Goal: Information Seeking & Learning: Learn about a topic

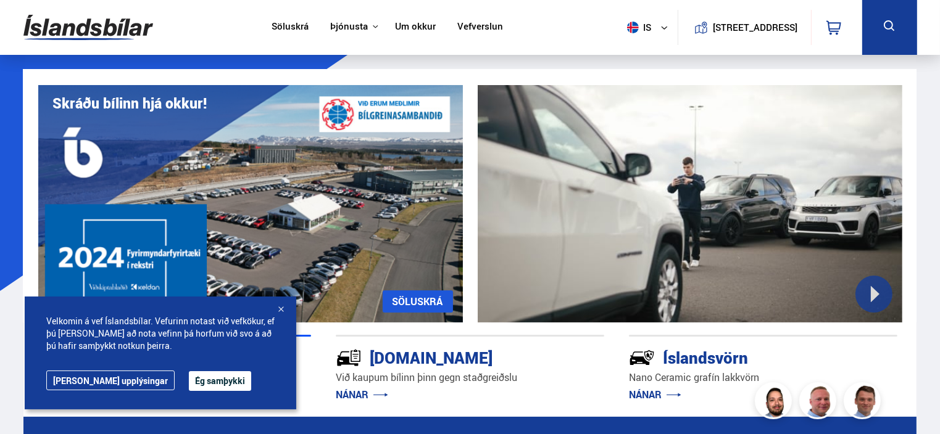
click at [405, 24] on link "Um okkur" at bounding box center [415, 27] width 41 height 13
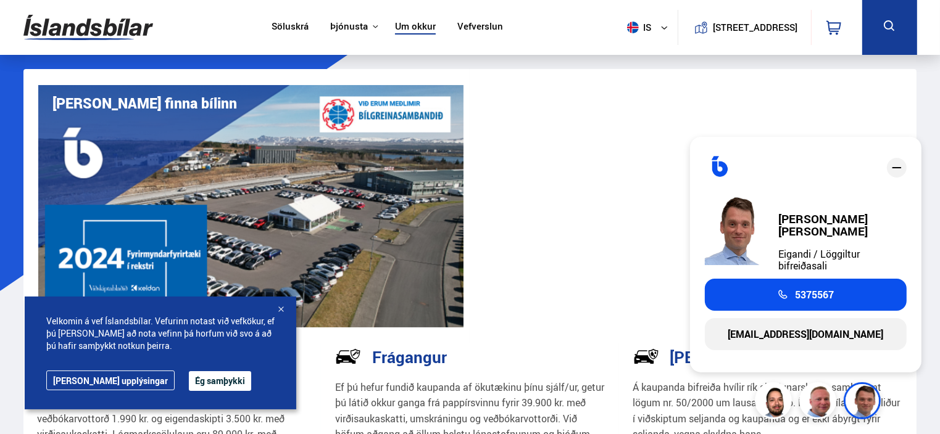
click at [189, 379] on button "Ég samþykki" at bounding box center [220, 381] width 62 height 20
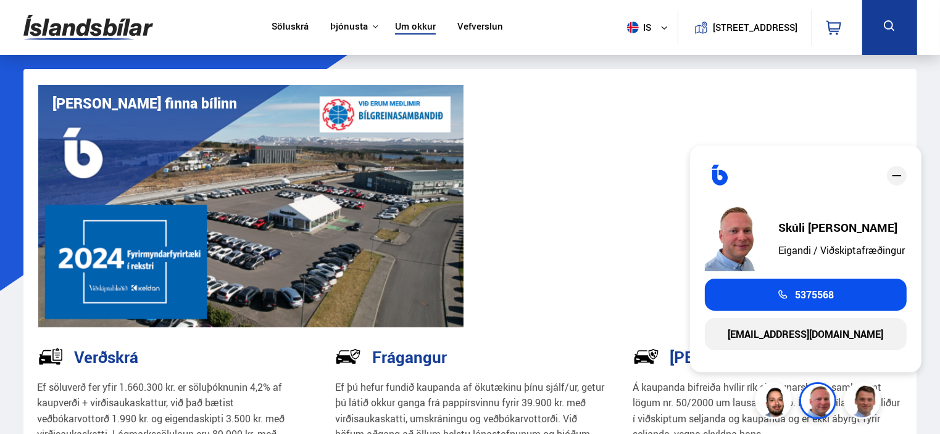
click at [897, 178] on icon "close" at bounding box center [896, 175] width 15 height 15
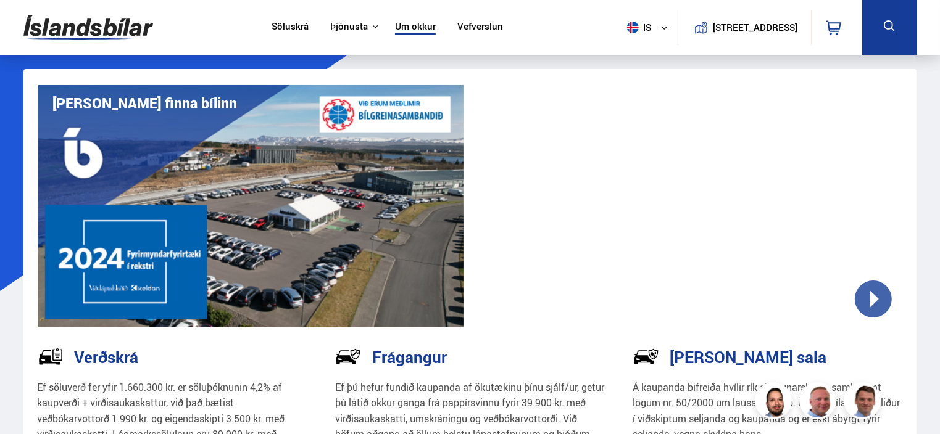
click at [474, 29] on link "Vefverslun" at bounding box center [480, 27] width 46 height 13
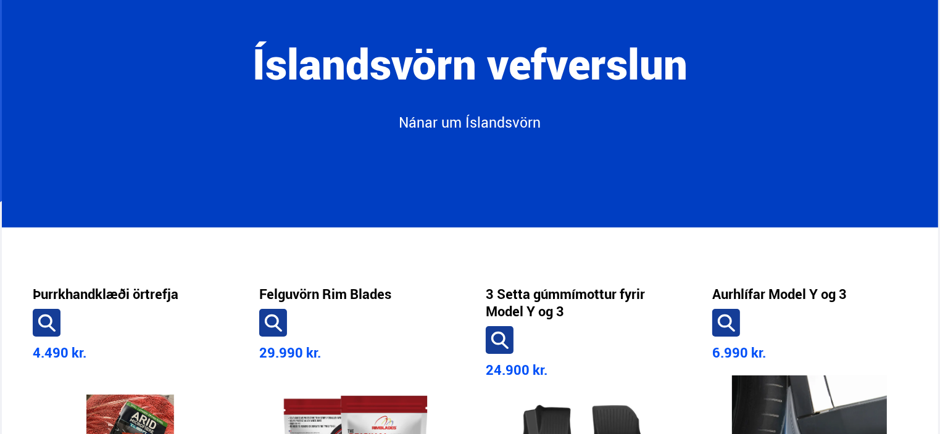
scroll to position [93, 0]
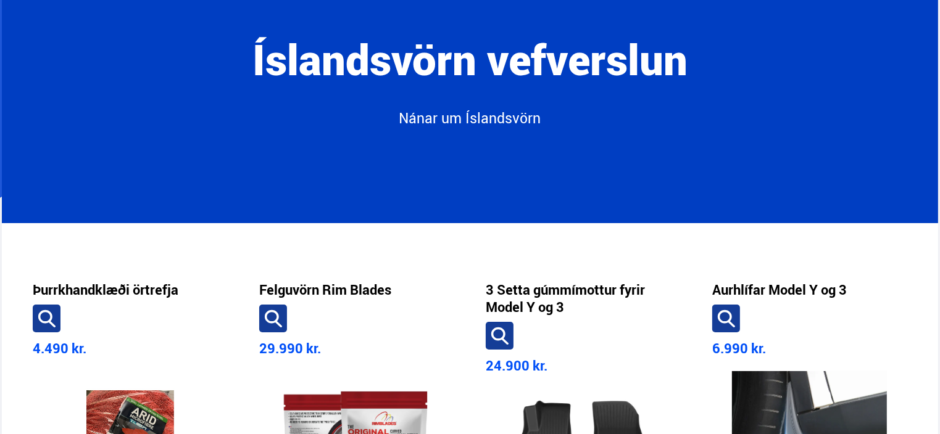
drag, startPoint x: 937, startPoint y: 69, endPoint x: 943, endPoint y: 99, distance: 30.9
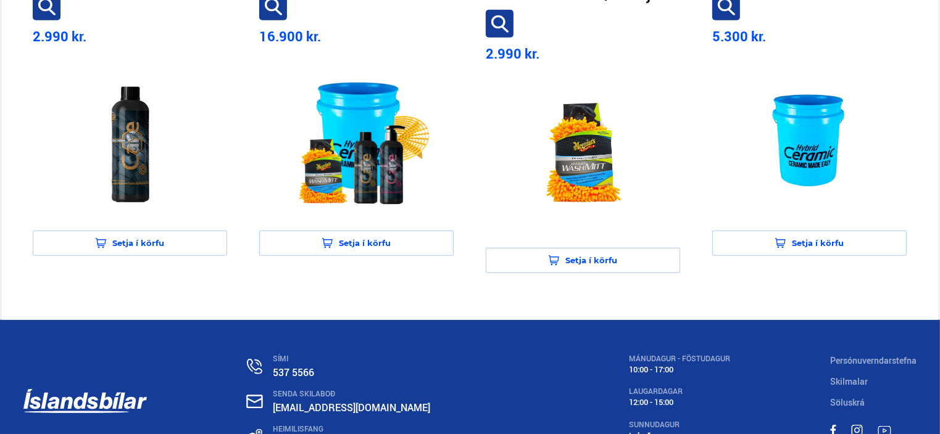
scroll to position [1109, 0]
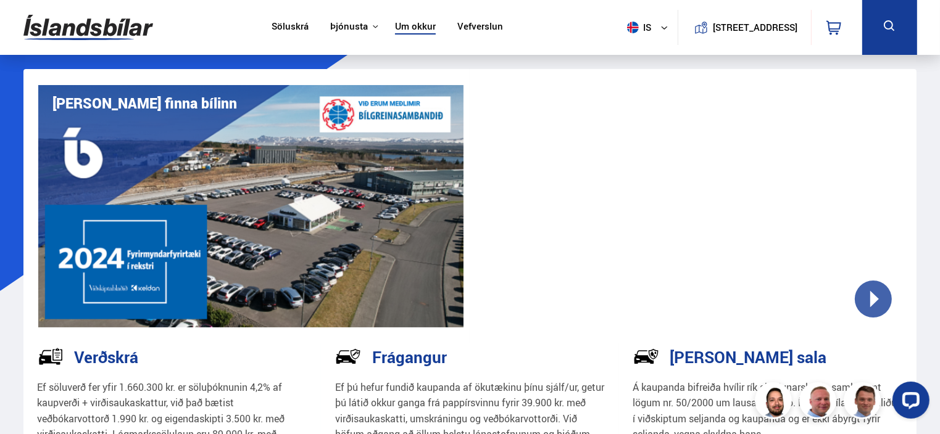
click at [294, 28] on link "Söluskrá" at bounding box center [289, 27] width 37 height 13
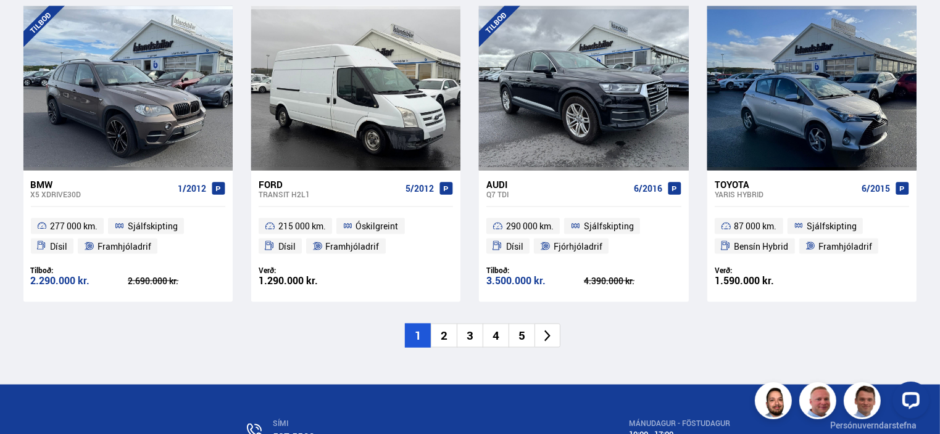
scroll to position [1868, 0]
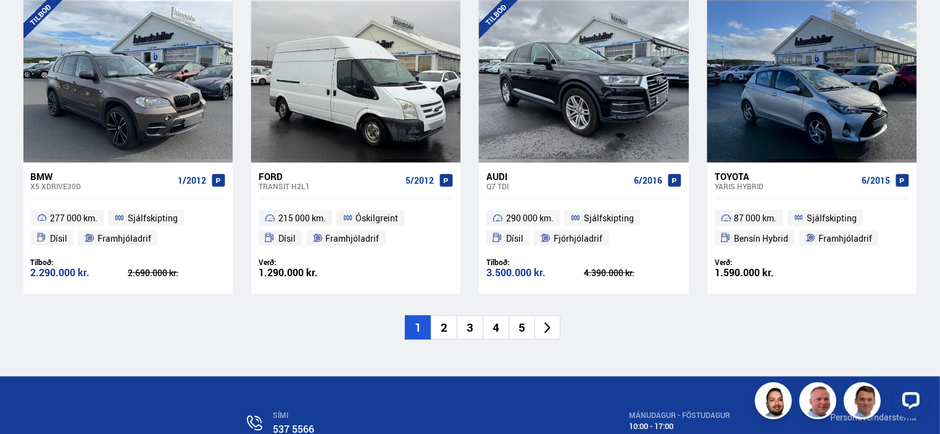
click at [549, 331] on icon at bounding box center [548, 328] width 14 height 14
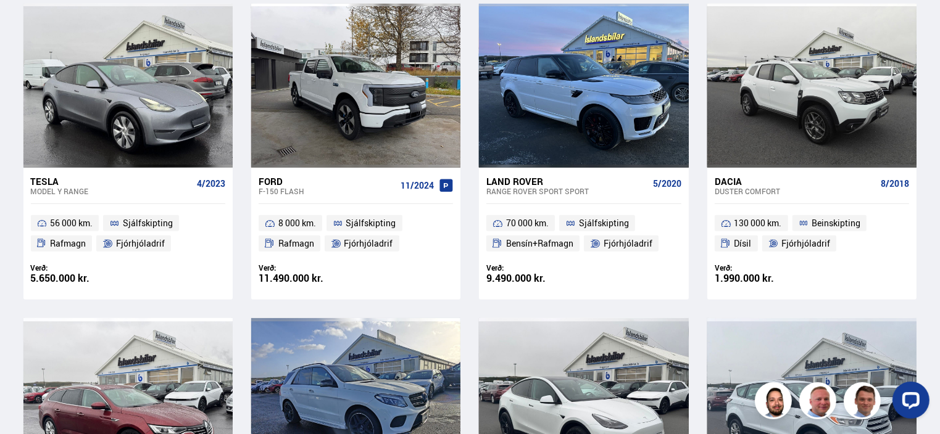
scroll to position [707, 0]
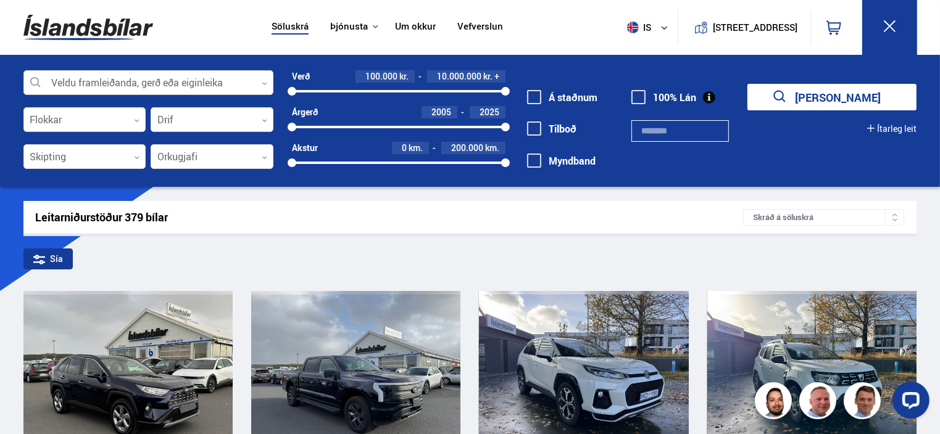
click at [538, 125] on span at bounding box center [534, 129] width 14 height 14
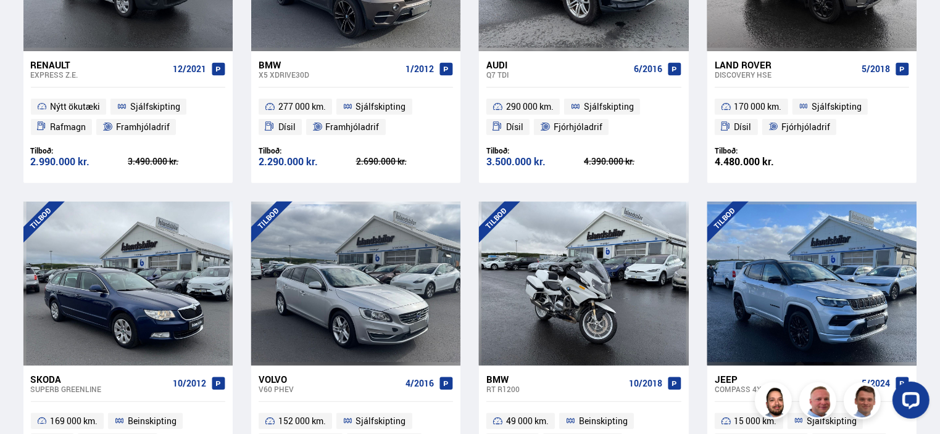
scroll to position [411, 0]
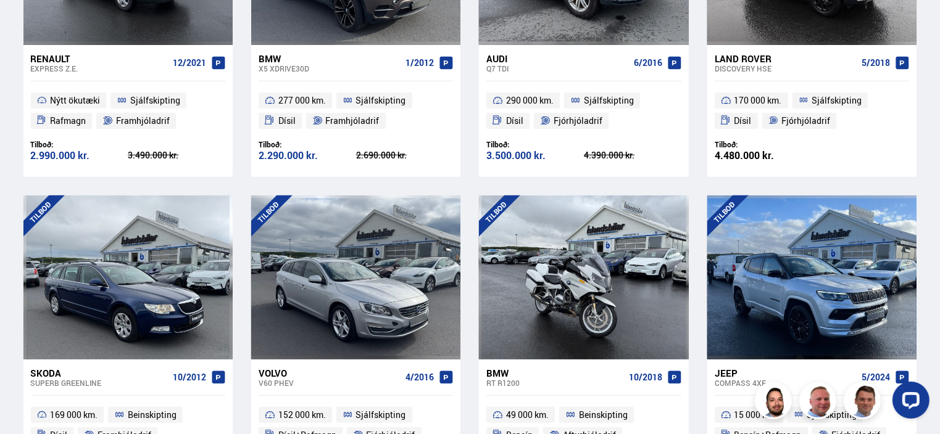
drag, startPoint x: 938, startPoint y: 110, endPoint x: 940, endPoint y: 126, distance: 16.8
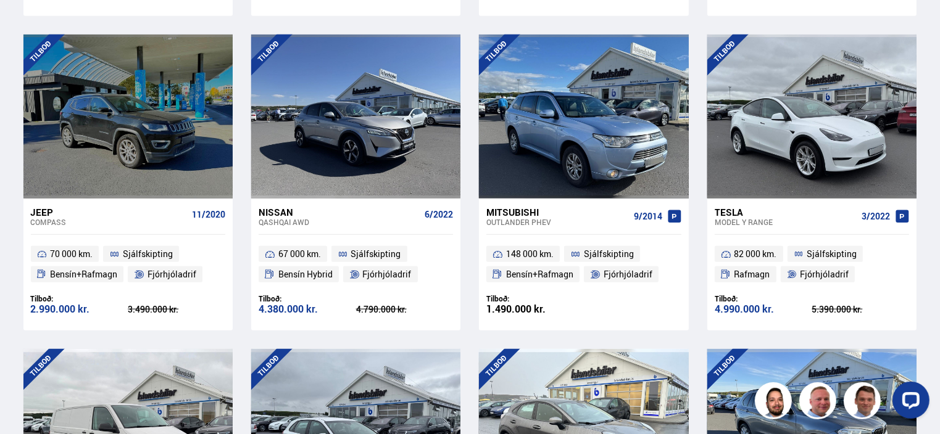
scroll to position [1204, 0]
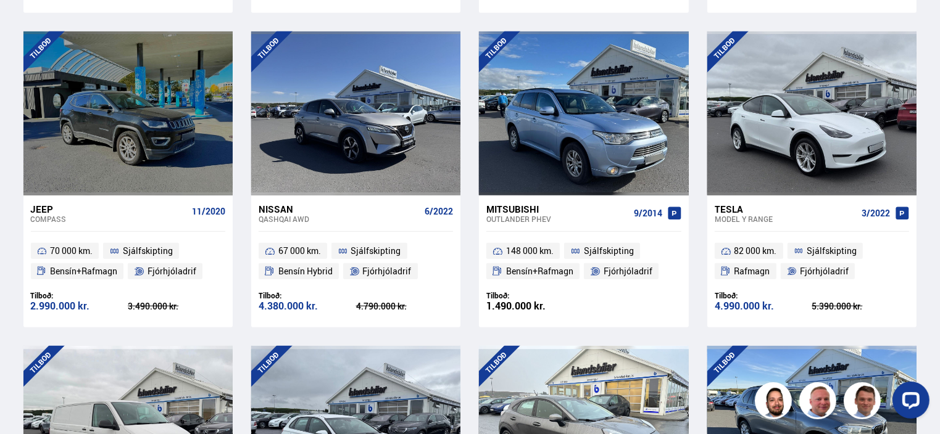
click at [506, 209] on div "Mitsubishi" at bounding box center [557, 209] width 142 height 11
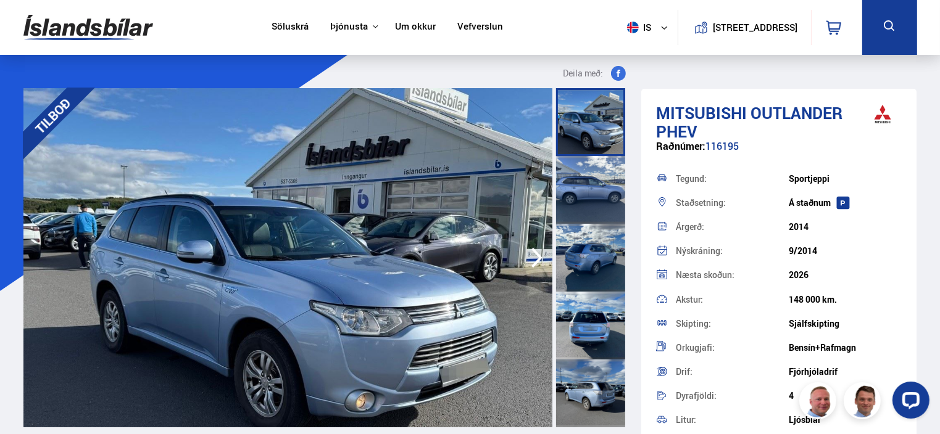
click at [538, 258] on icon "button" at bounding box center [536, 258] width 25 height 30
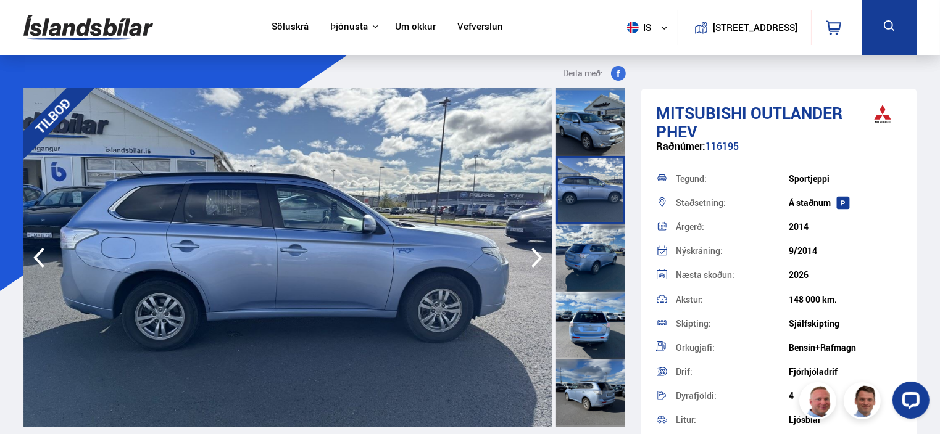
click at [538, 258] on icon "button" at bounding box center [536, 258] width 25 height 30
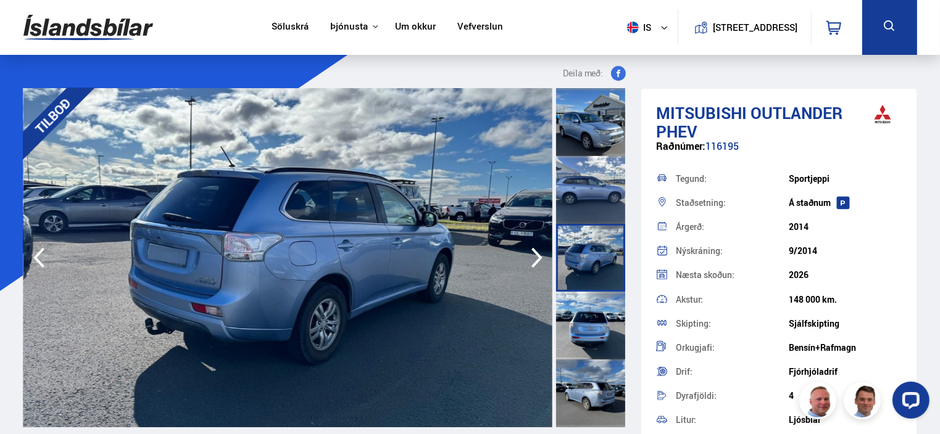
click at [538, 258] on icon "button" at bounding box center [536, 258] width 25 height 30
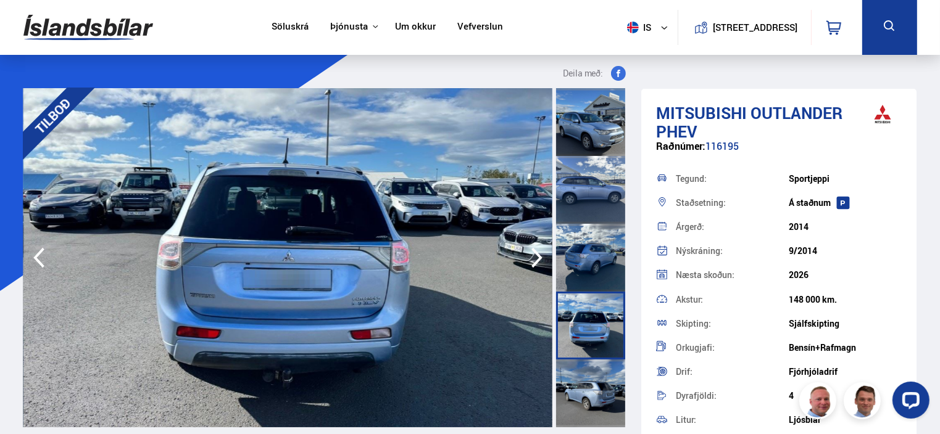
click at [538, 258] on icon "button" at bounding box center [536, 258] width 25 height 30
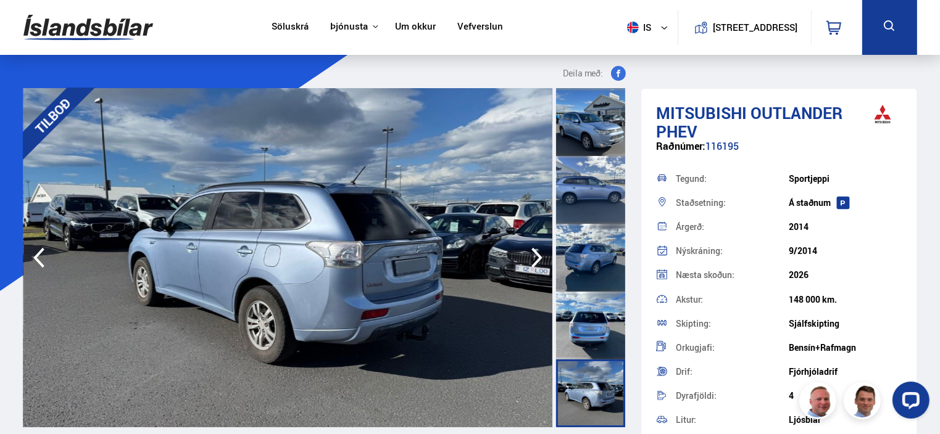
click at [538, 258] on icon "button" at bounding box center [536, 258] width 25 height 30
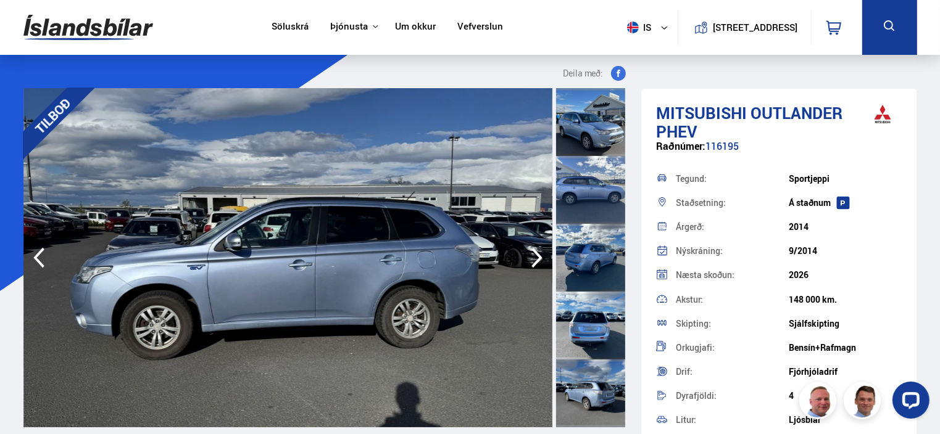
click at [538, 258] on icon "button" at bounding box center [536, 258] width 25 height 30
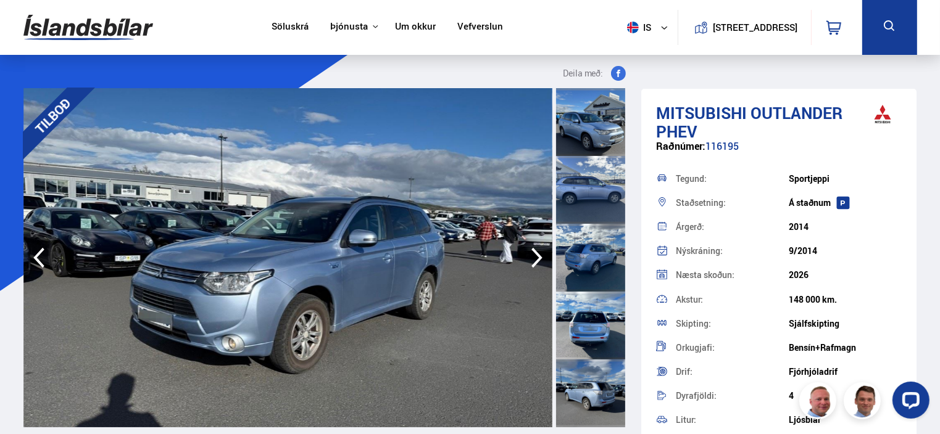
click at [538, 258] on icon "button" at bounding box center [536, 258] width 25 height 30
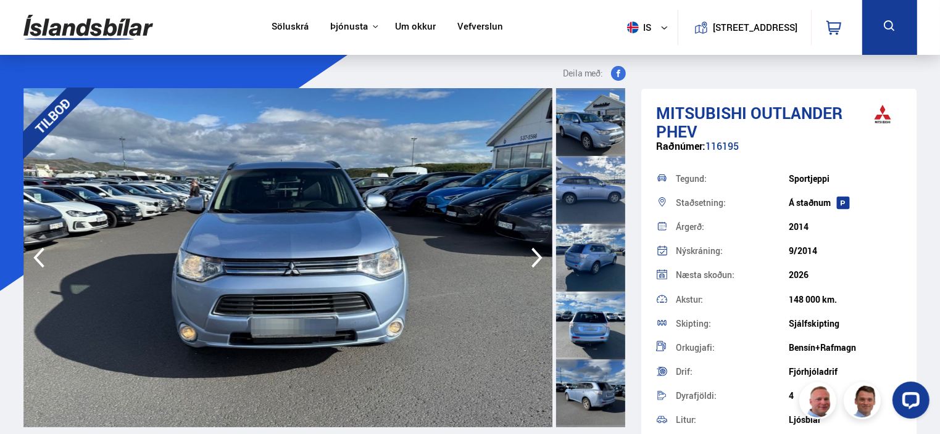
click at [538, 258] on icon "button" at bounding box center [536, 258] width 25 height 30
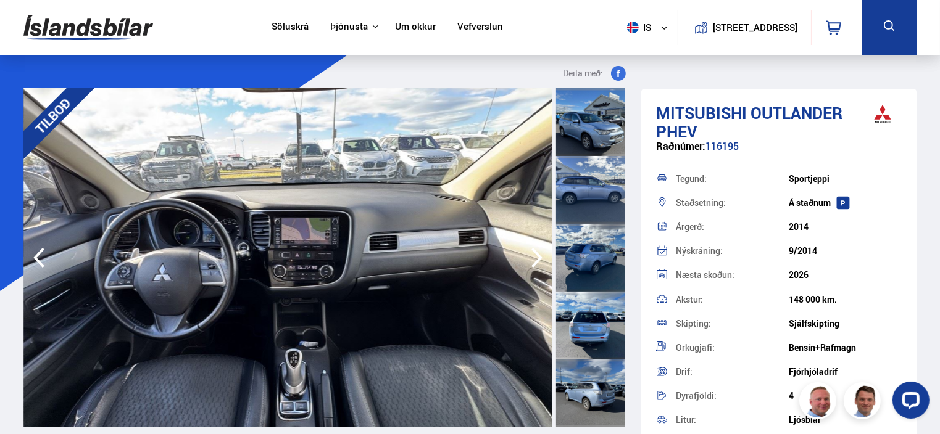
click at [536, 254] on icon "button" at bounding box center [536, 258] width 25 height 30
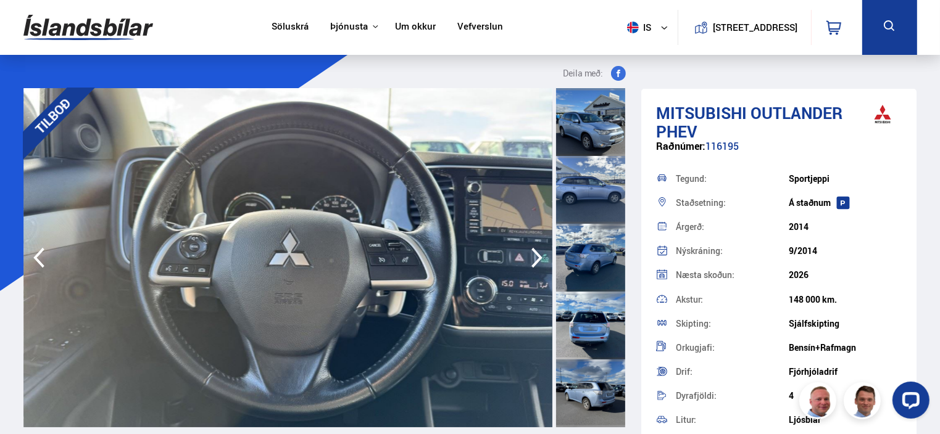
click at [536, 254] on icon "button" at bounding box center [536, 258] width 25 height 30
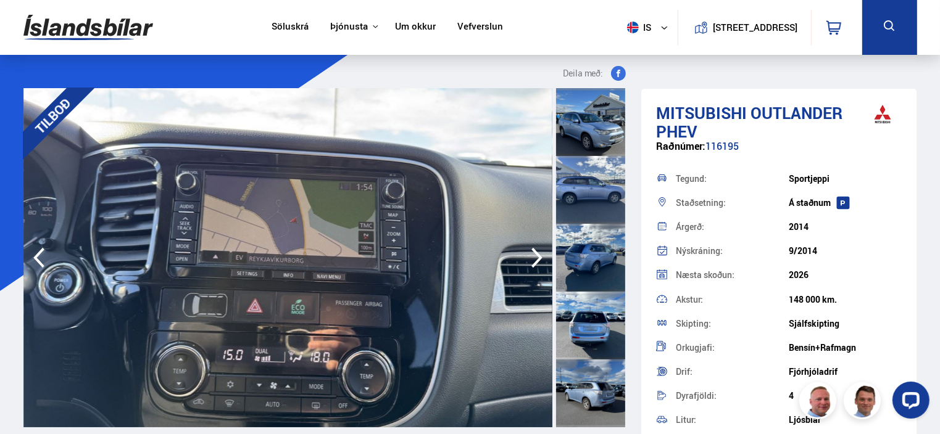
click at [536, 254] on icon "button" at bounding box center [536, 258] width 25 height 30
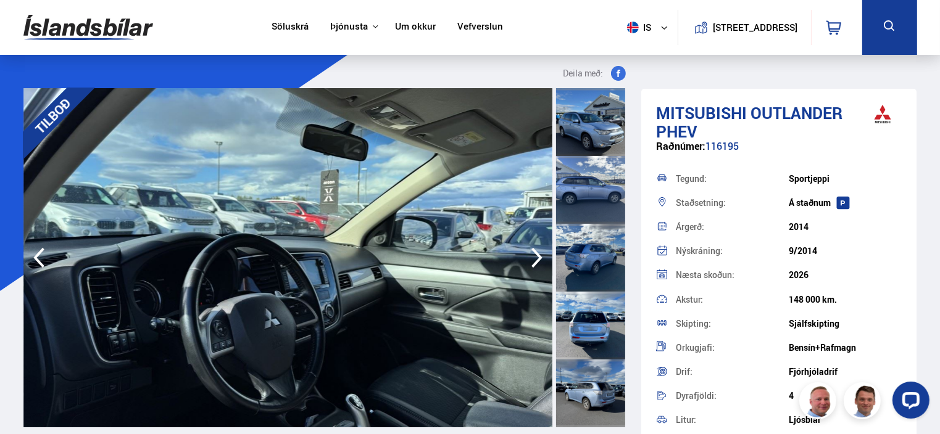
click at [536, 254] on icon "button" at bounding box center [536, 258] width 25 height 30
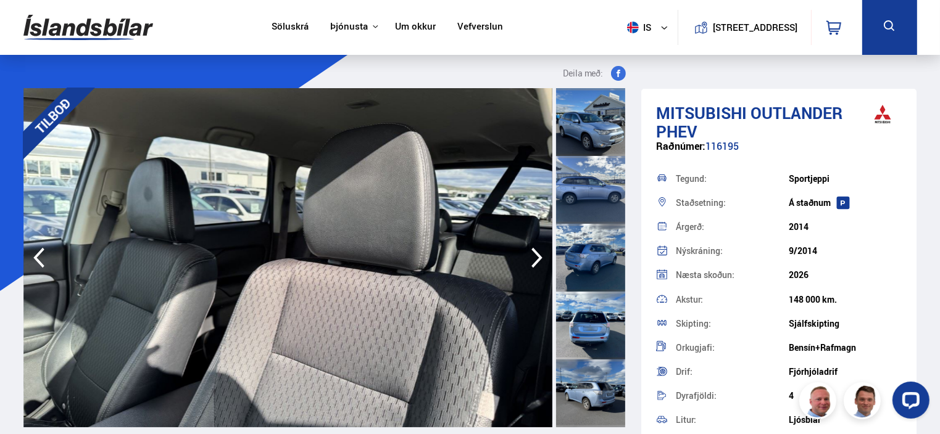
click at [536, 254] on icon "button" at bounding box center [536, 258] width 25 height 30
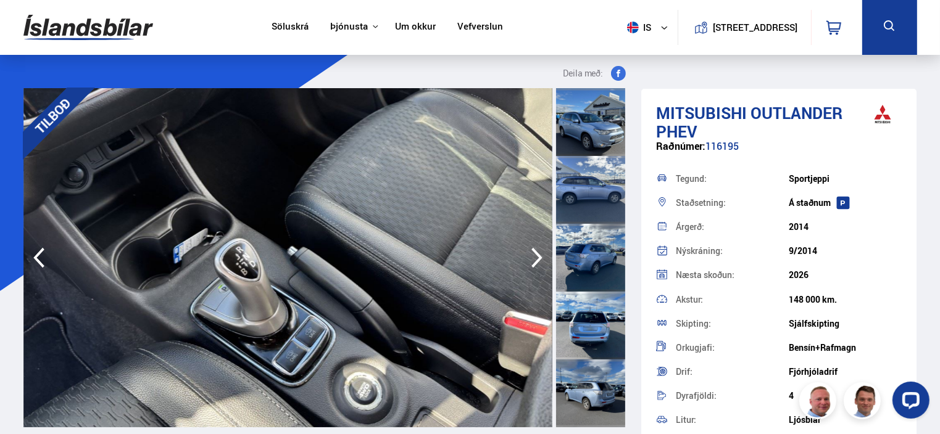
click at [536, 254] on icon "button" at bounding box center [536, 258] width 25 height 30
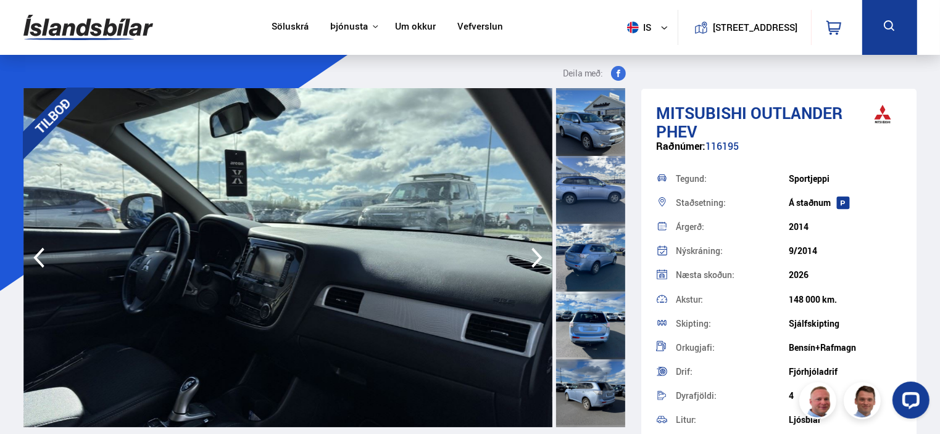
click at [536, 254] on icon "button" at bounding box center [536, 258] width 25 height 30
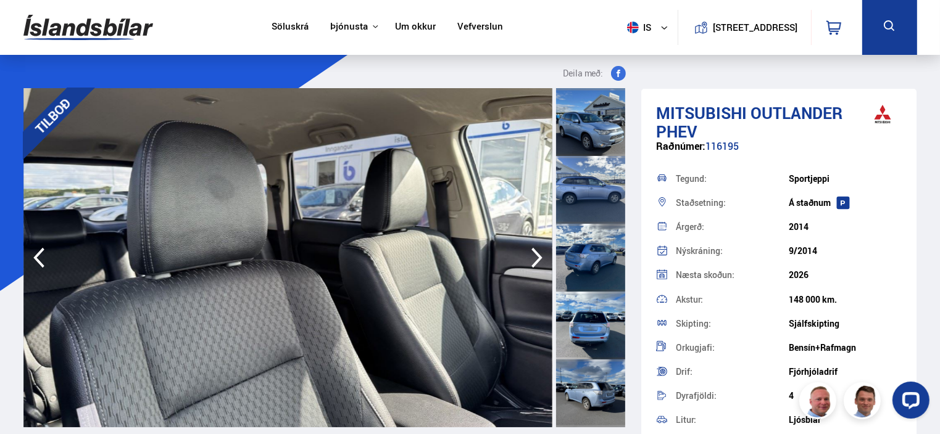
click at [536, 254] on icon "button" at bounding box center [536, 258] width 25 height 30
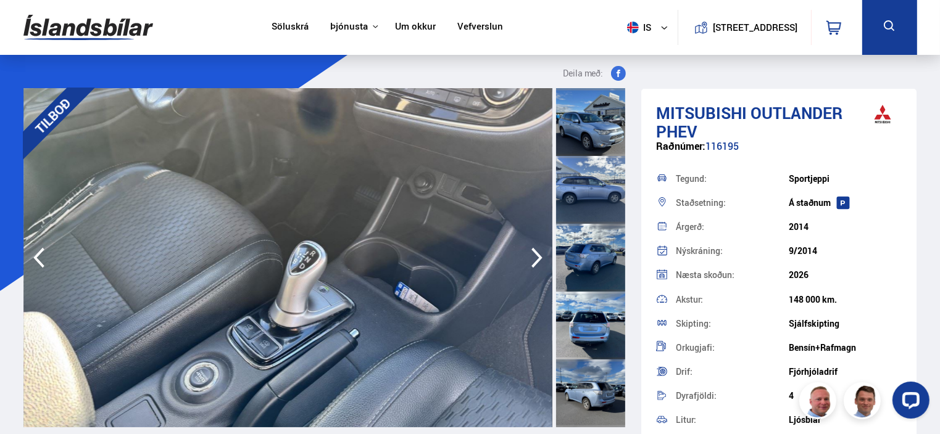
click at [47, 252] on icon "button" at bounding box center [39, 258] width 25 height 30
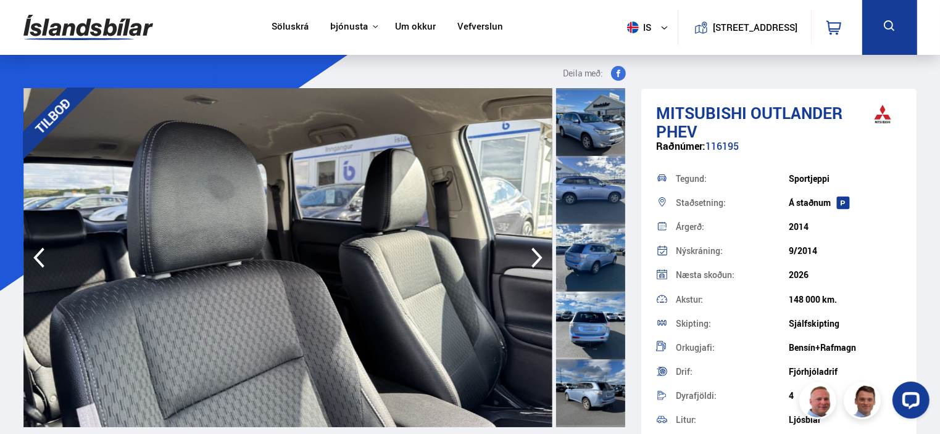
click at [534, 254] on icon "button" at bounding box center [536, 258] width 25 height 30
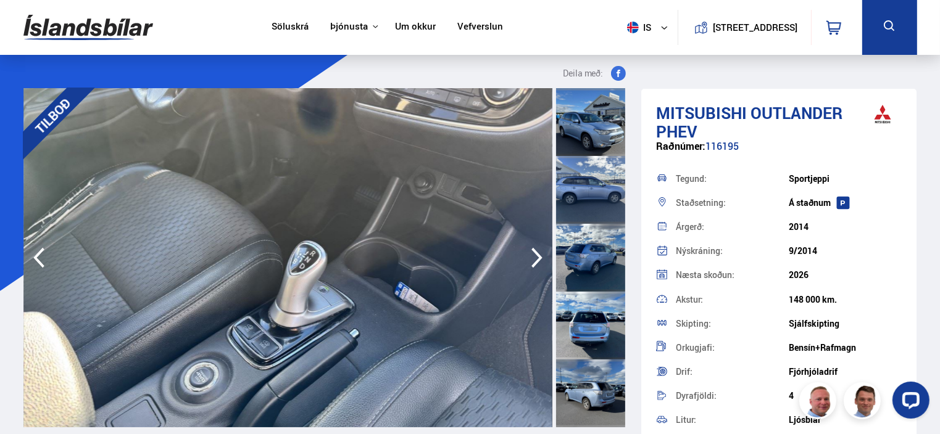
click at [534, 254] on icon "button" at bounding box center [536, 258] width 25 height 30
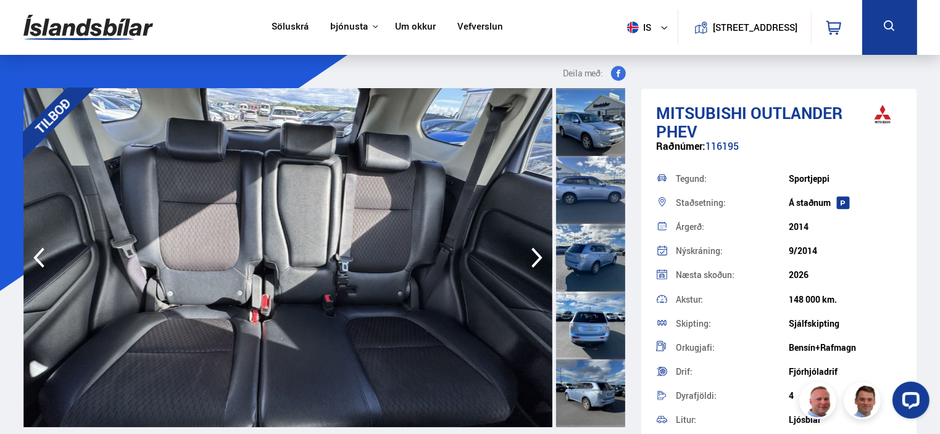
click at [534, 254] on icon "button" at bounding box center [536, 258] width 25 height 30
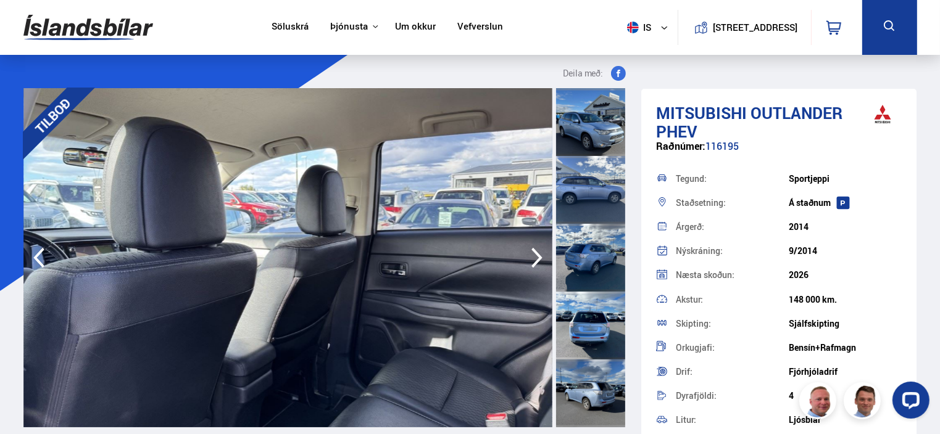
click at [534, 254] on icon "button" at bounding box center [536, 258] width 25 height 30
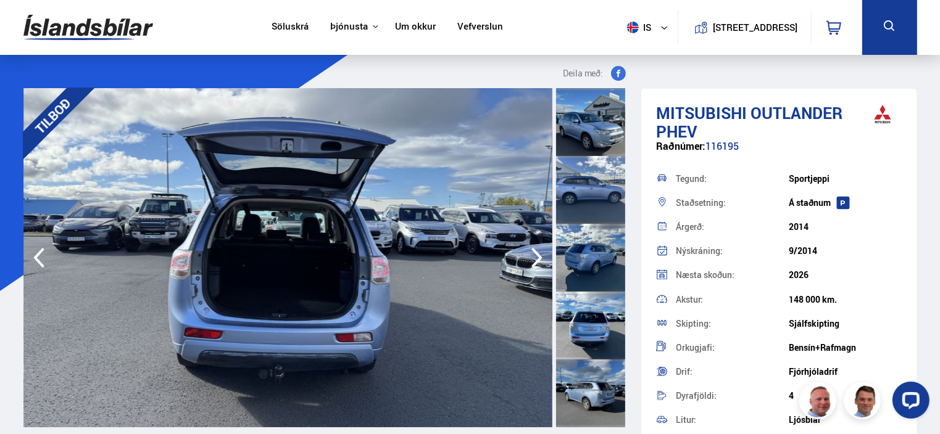
click at [534, 254] on icon "button" at bounding box center [536, 258] width 25 height 30
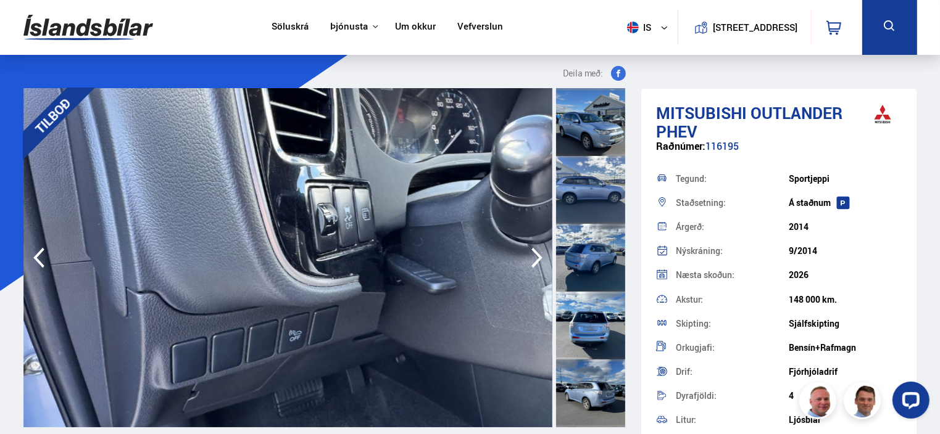
click at [534, 254] on icon "button" at bounding box center [536, 258] width 25 height 30
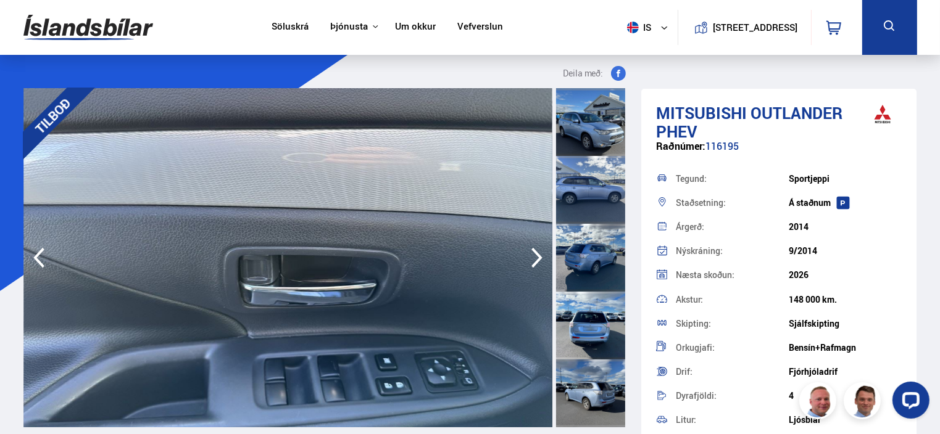
click at [534, 254] on icon "button" at bounding box center [536, 258] width 25 height 30
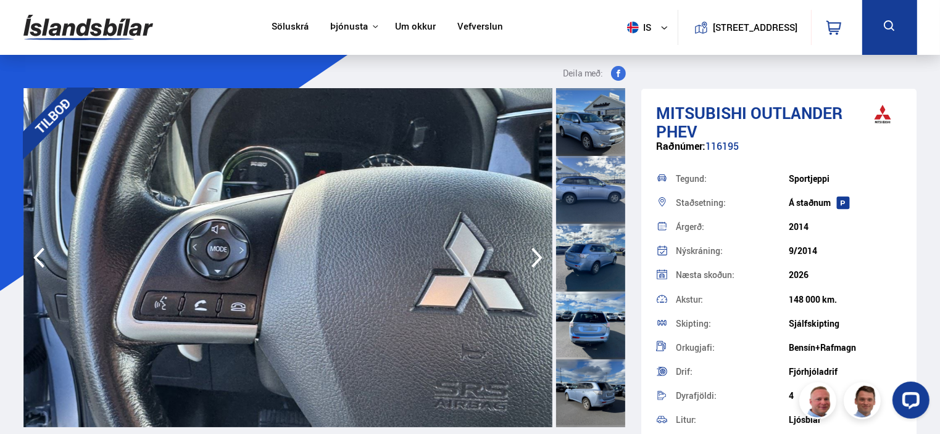
drag, startPoint x: 912, startPoint y: 229, endPoint x: 913, endPoint y: 254, distance: 24.7
drag, startPoint x: 913, startPoint y: 254, endPoint x: 913, endPoint y: 262, distance: 8.0
click at [913, 262] on div "Mitsubishi Outlander PHEV Raðnúmer: 116195 Tegund: Sportjeppi Staðsetning: Á [G…" at bounding box center [779, 306] width 276 height 434
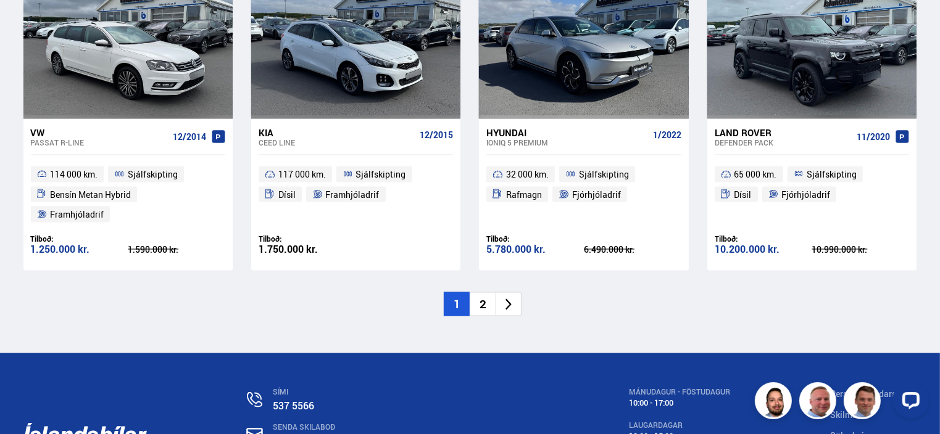
scroll to position [1915, 0]
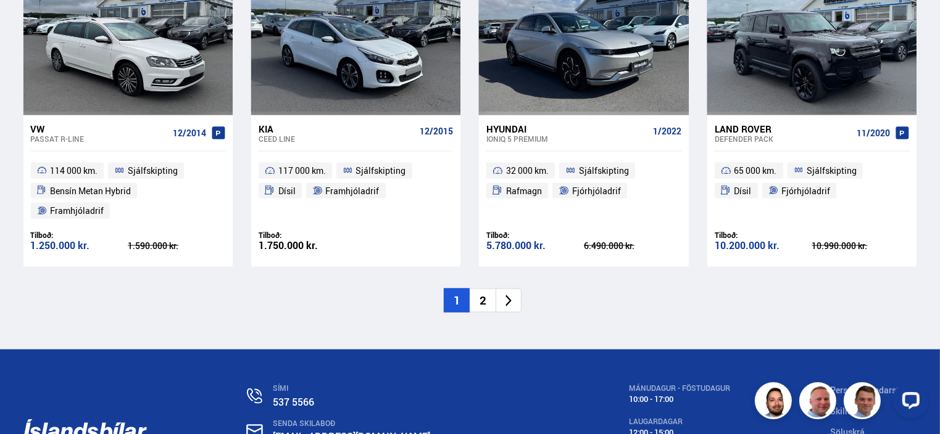
click at [514, 294] on icon at bounding box center [509, 301] width 14 height 14
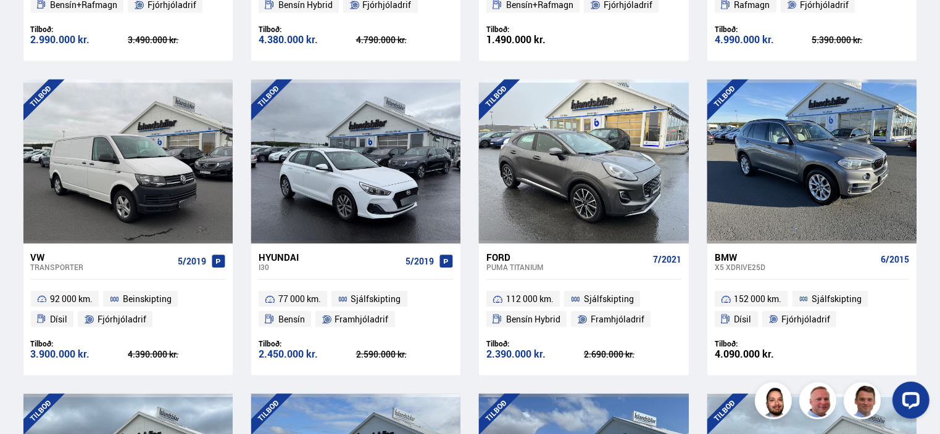
scroll to position [1035, 0]
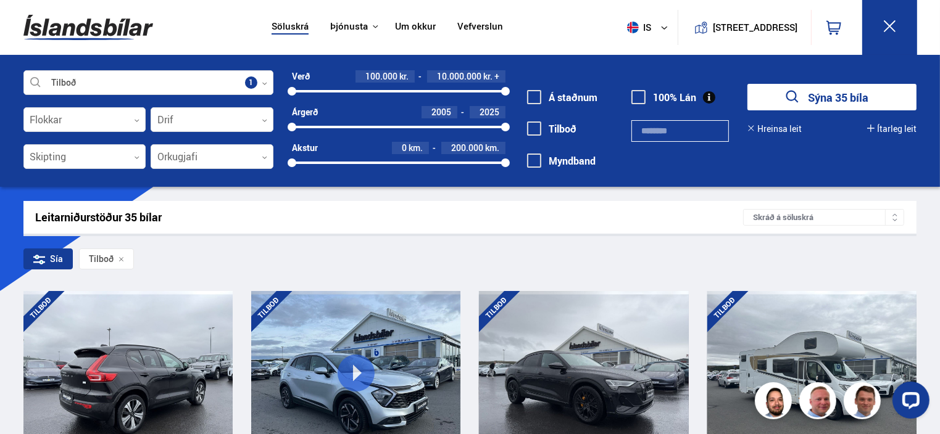
click at [139, 361] on div at bounding box center [128, 373] width 42 height 164
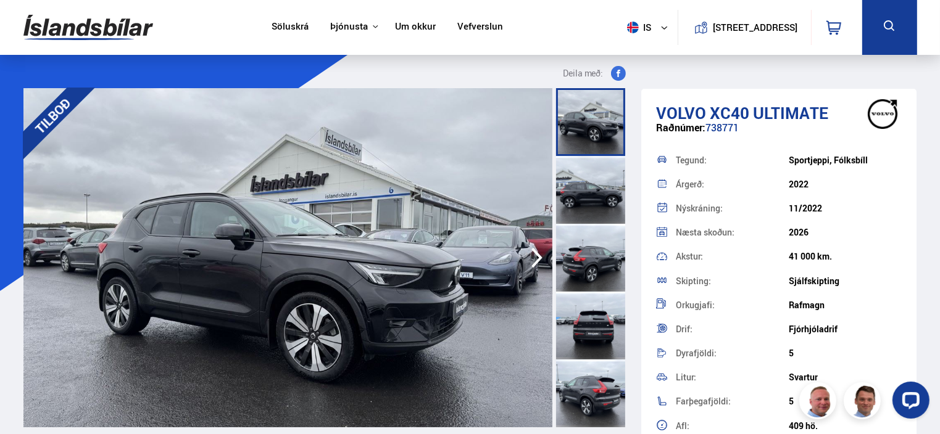
click at [914, 424] on div at bounding box center [908, 402] width 52 height 52
click at [913, 424] on div at bounding box center [908, 402] width 52 height 52
drag, startPoint x: 916, startPoint y: 239, endPoint x: 916, endPoint y: 269, distance: 30.2
click at [911, 195] on div "Volvo XC40 ULTIMATE Raðnúmer: 738771 Tegund: Sportjeppi, Fólksbíll Árgerð: 2022…" at bounding box center [779, 374] width 276 height 571
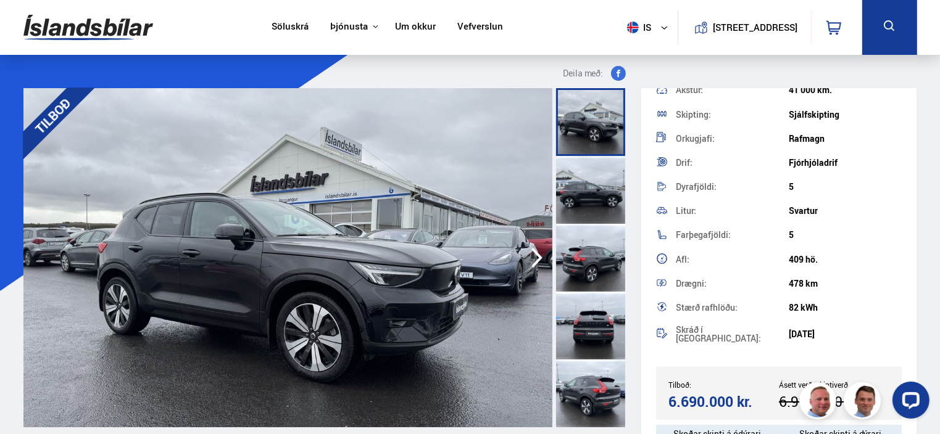
scroll to position [195, 0]
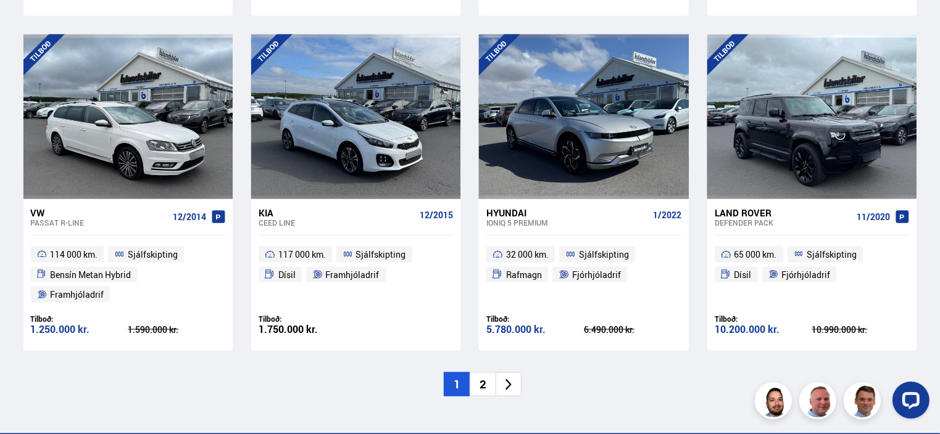
scroll to position [1833, 0]
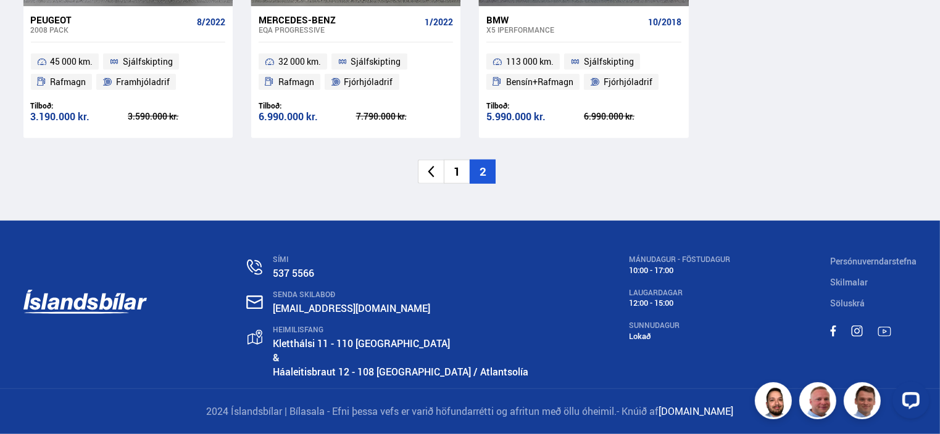
scroll to position [1081, 0]
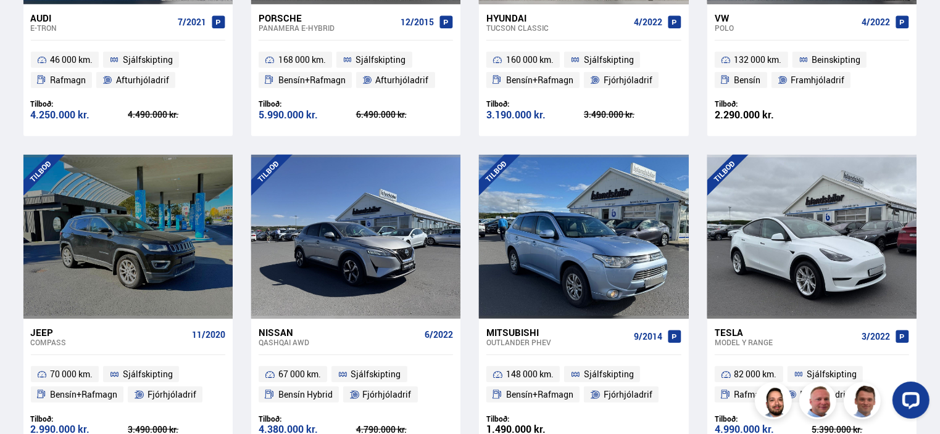
scroll to position [1833, 0]
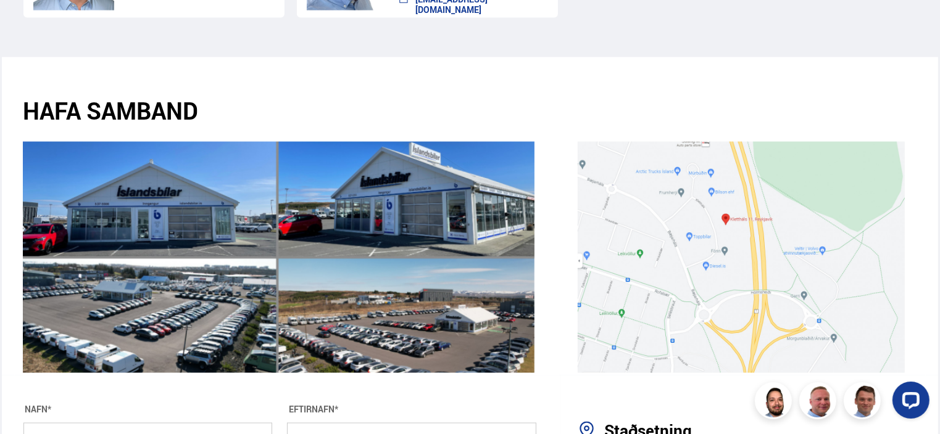
scroll to position [1969, 0]
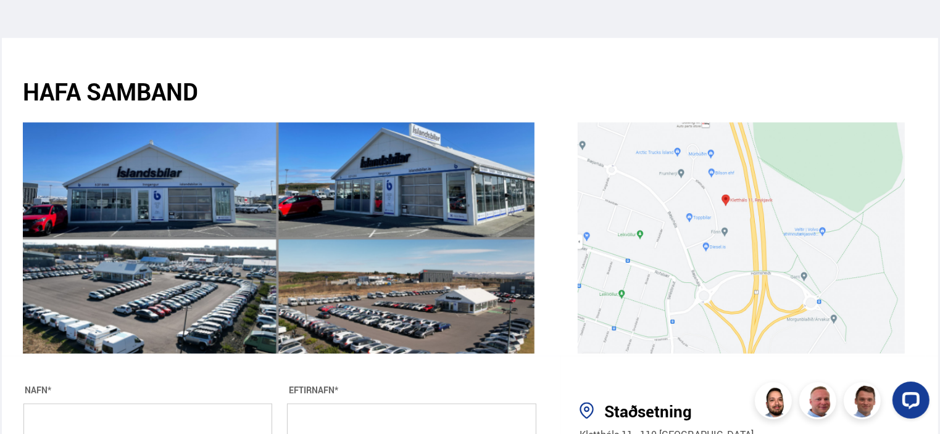
click at [695, 128] on img at bounding box center [741, 238] width 326 height 231
click at [756, 162] on img at bounding box center [741, 238] width 326 height 231
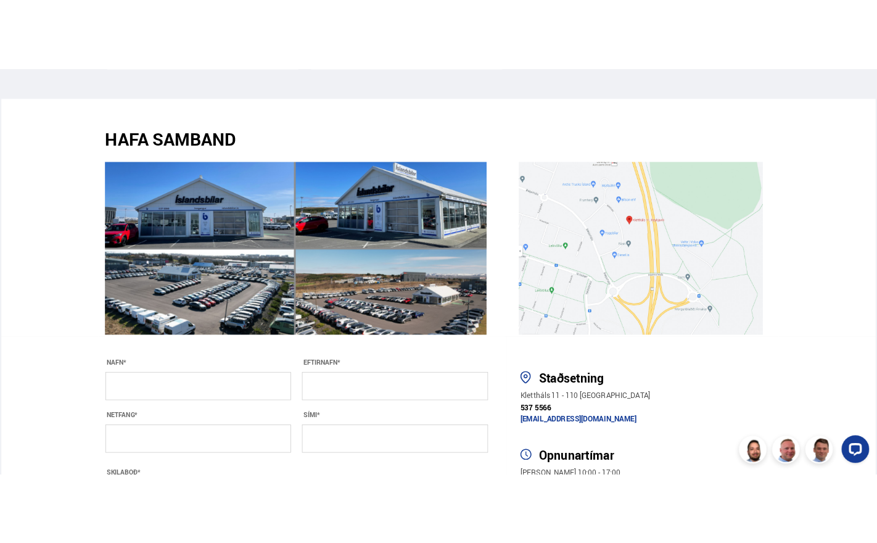
scroll to position [1981, 0]
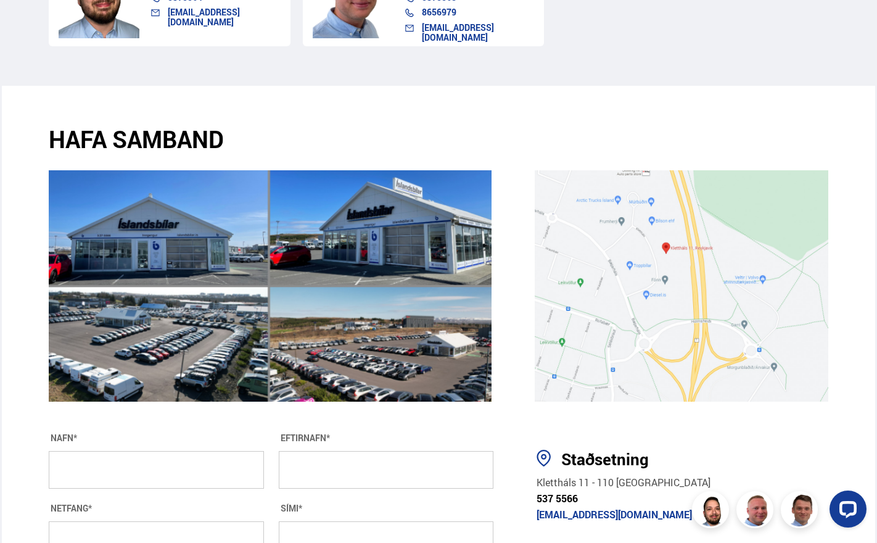
click at [792, 170] on img at bounding box center [682, 285] width 294 height 231
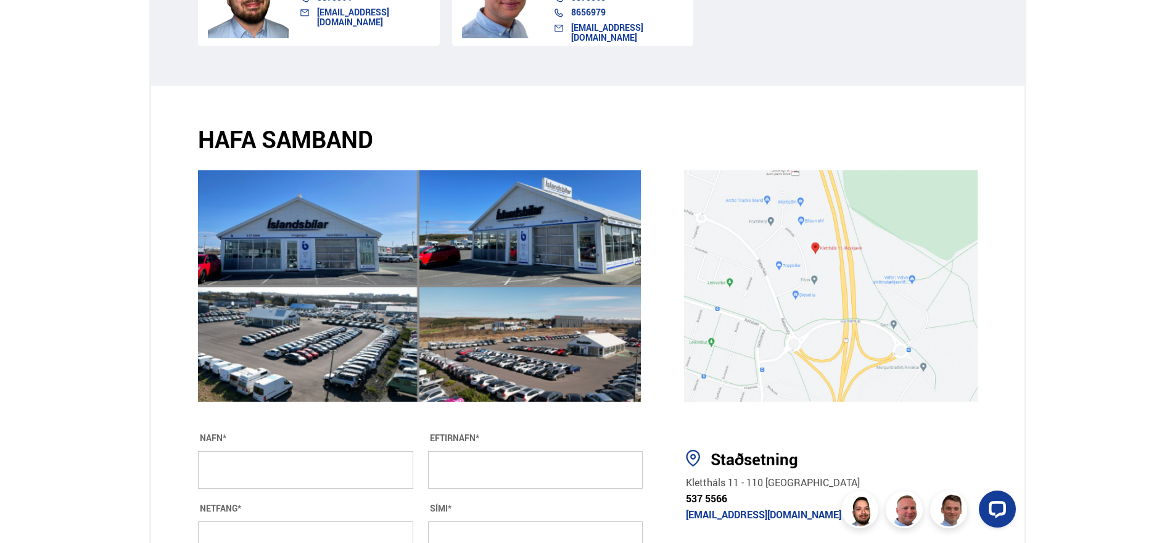
scroll to position [1967, 0]
